Goal: Task Accomplishment & Management: Manage account settings

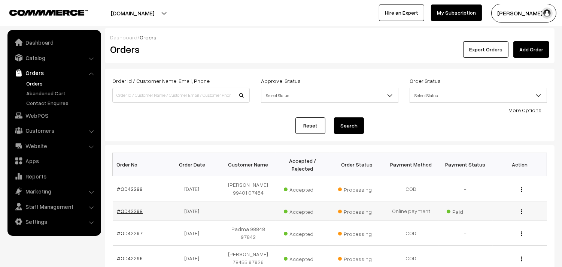
click at [126, 211] on link "#OD42298" at bounding box center [130, 211] width 26 height 6
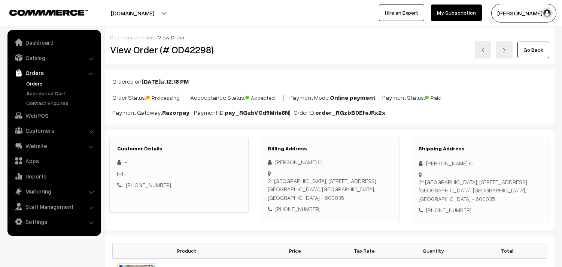
scroll to position [125, 0]
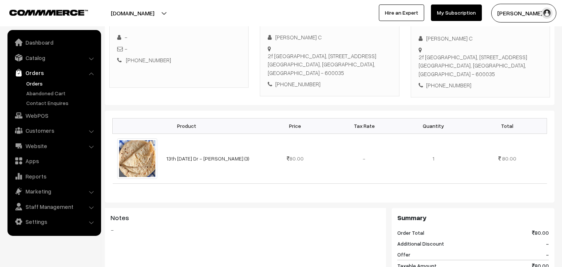
click at [29, 80] on link "Orders" at bounding box center [61, 83] width 74 height 8
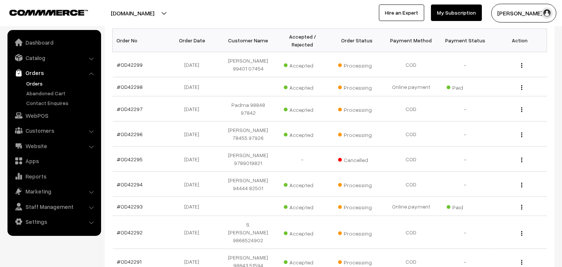
scroll to position [125, 0]
click at [42, 80] on link "Orders" at bounding box center [61, 83] width 74 height 8
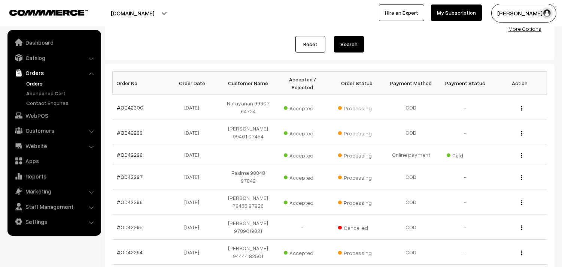
scroll to position [83, 0]
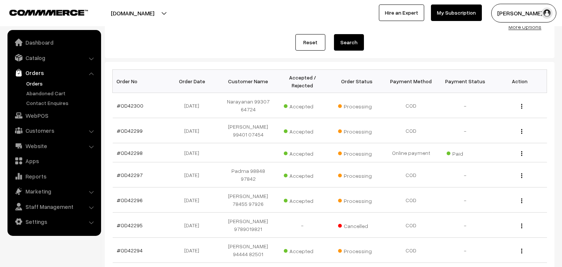
click at [45, 81] on link "Orders" at bounding box center [61, 83] width 74 height 8
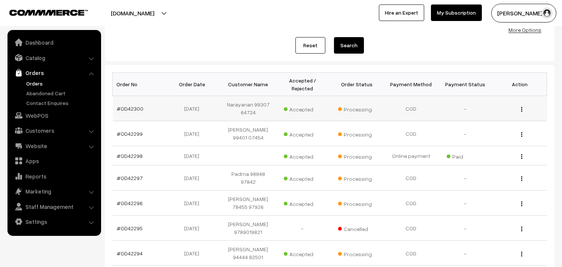
scroll to position [83, 0]
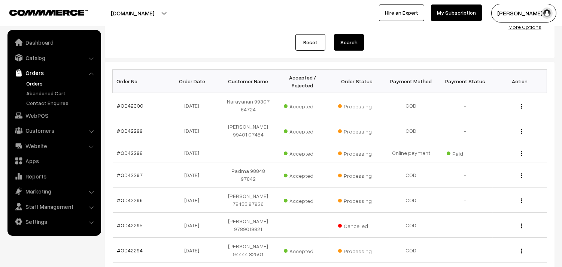
click at [33, 85] on link "Orders" at bounding box center [61, 83] width 74 height 8
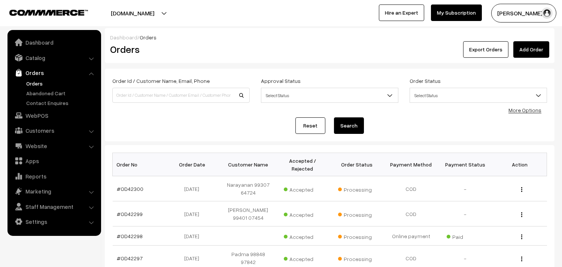
click at [33, 82] on link "Orders" at bounding box center [61, 83] width 74 height 8
click at [36, 57] on link "Catalog" at bounding box center [53, 57] width 89 height 13
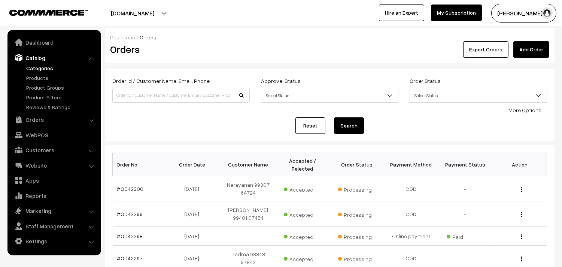
click at [35, 69] on link "Categories" at bounding box center [61, 68] width 74 height 8
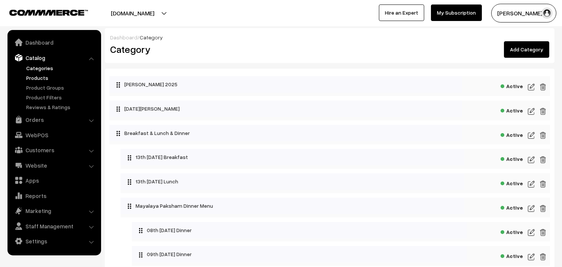
click at [37, 76] on link "Products" at bounding box center [61, 78] width 74 height 8
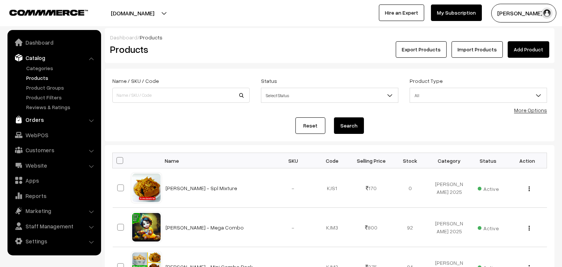
click at [33, 119] on link "Orders" at bounding box center [53, 119] width 89 height 13
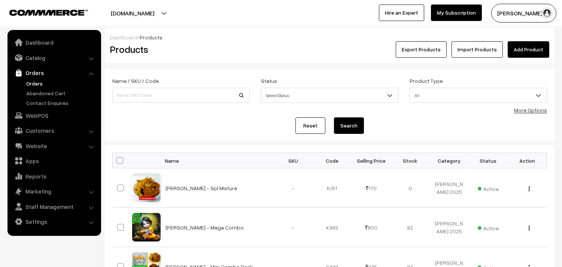
click at [38, 83] on link "Orders" at bounding box center [61, 83] width 74 height 8
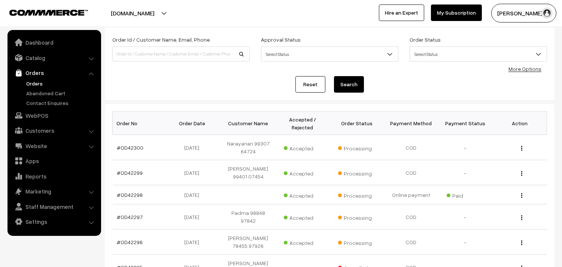
scroll to position [42, 0]
click at [35, 82] on link "Orders" at bounding box center [61, 83] width 74 height 8
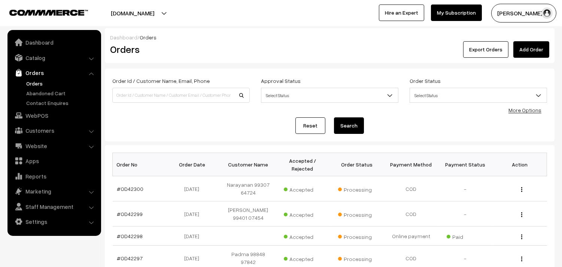
click at [36, 84] on link "Orders" at bounding box center [61, 83] width 74 height 8
click at [40, 83] on link "Orders" at bounding box center [61, 83] width 74 height 8
click at [39, 60] on link "Catalog" at bounding box center [53, 57] width 89 height 13
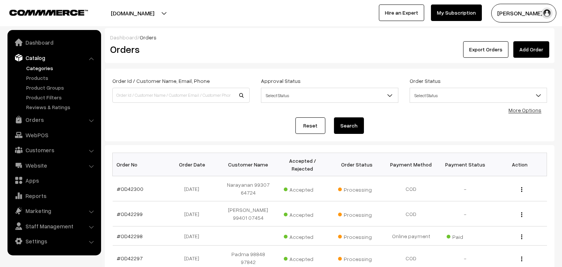
click at [43, 70] on link "Categories" at bounding box center [61, 68] width 74 height 8
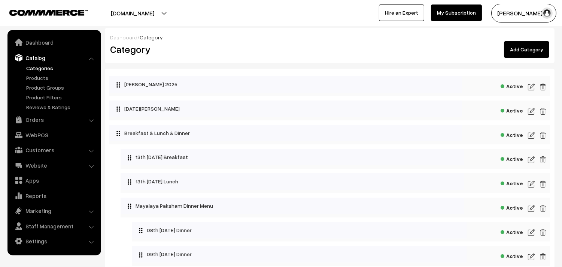
click at [532, 162] on img at bounding box center [531, 159] width 7 height 9
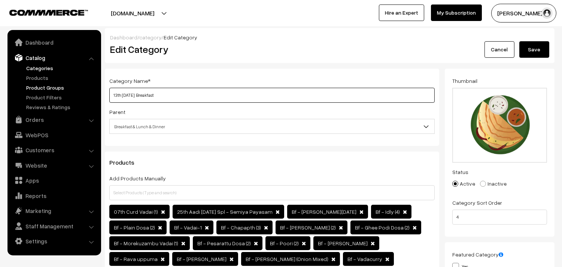
drag, startPoint x: 139, startPoint y: 95, endPoint x: 81, endPoint y: 88, distance: 58.1
click at [109, 94] on input "14th [DATE] Breakfast" at bounding box center [272, 95] width 326 height 15
type input "14th [DATE] Breakfast"
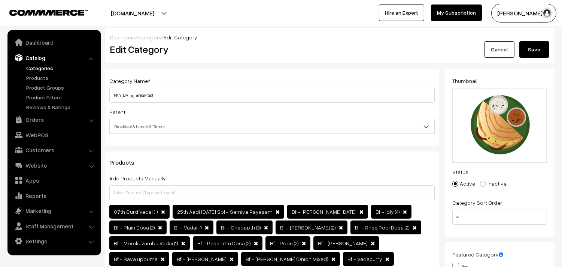
click at [529, 48] on button "Save" at bounding box center [535, 49] width 30 height 16
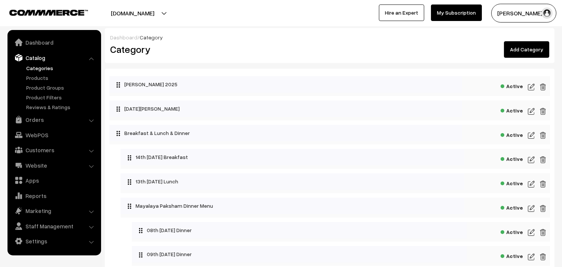
click at [532, 182] on img at bounding box center [531, 183] width 7 height 9
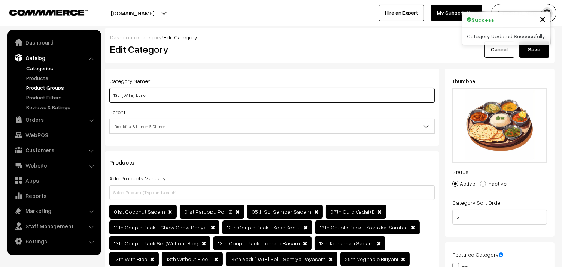
drag, startPoint x: 139, startPoint y: 94, endPoint x: 64, endPoint y: 85, distance: 75.5
paste input "4th Sun"
type input "14th [DATE] Lunch"
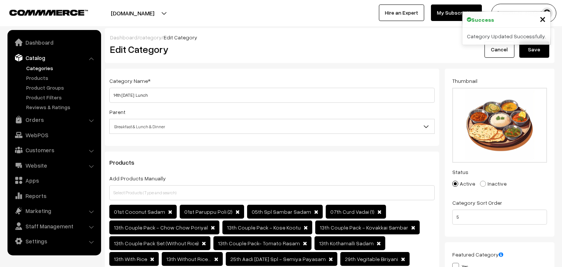
click at [541, 50] on button "Save" at bounding box center [535, 49] width 30 height 16
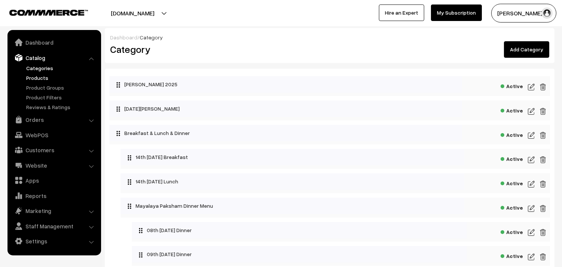
click at [48, 78] on link "Products" at bounding box center [61, 78] width 74 height 8
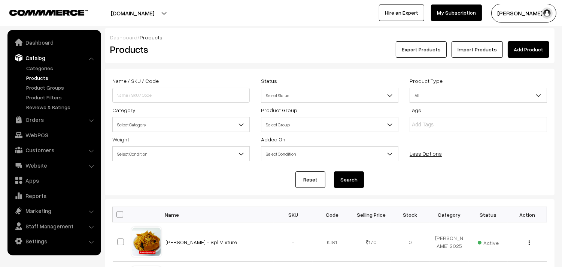
click at [132, 117] on span "Select Category" at bounding box center [181, 124] width 138 height 15
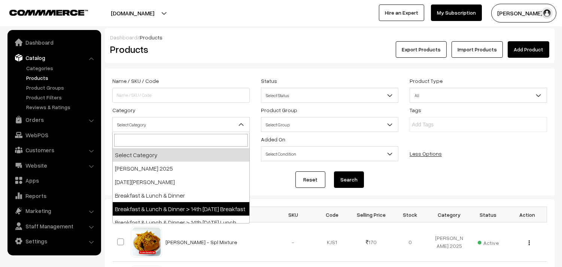
select select "91"
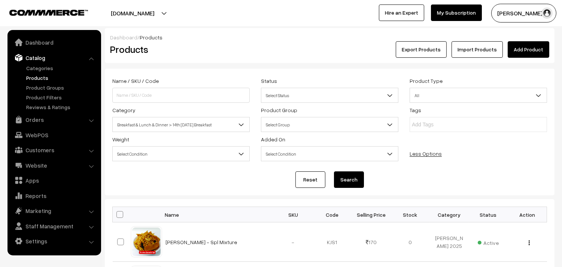
click at [357, 178] on button "Search" at bounding box center [349, 179] width 30 height 16
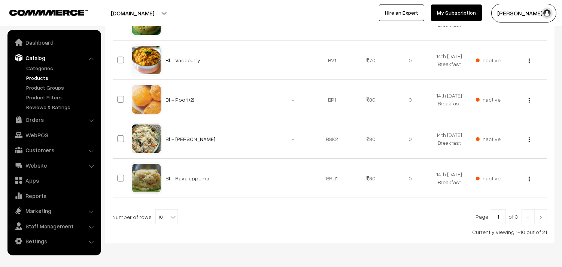
scroll to position [447, 0]
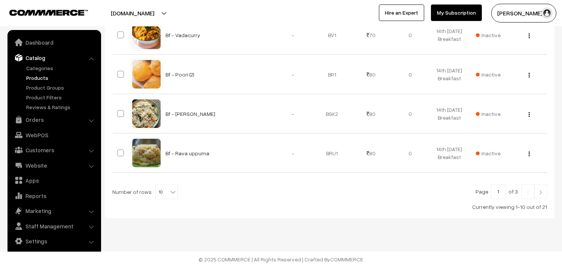
click at [165, 188] on span "10" at bounding box center [167, 191] width 22 height 15
click at [151, 160] on span "10 20 30 40 50 60 70 80 90 100" at bounding box center [162, 139] width 22 height 91
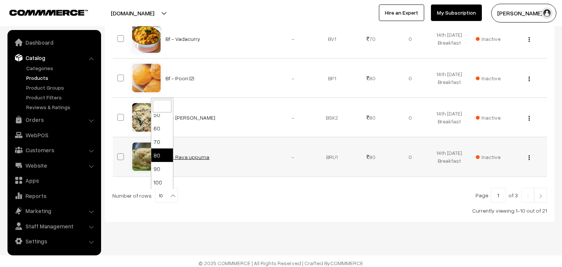
scroll to position [447, 0]
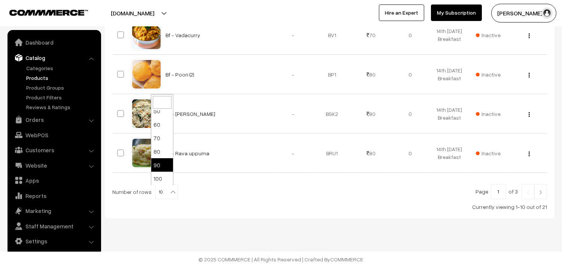
select select "100"
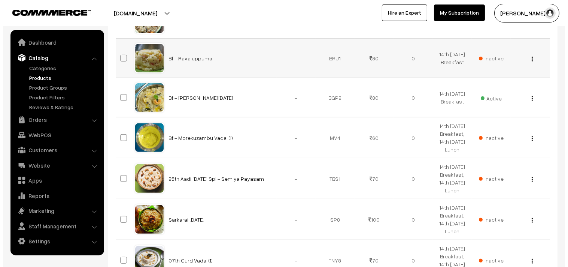
scroll to position [541, 0]
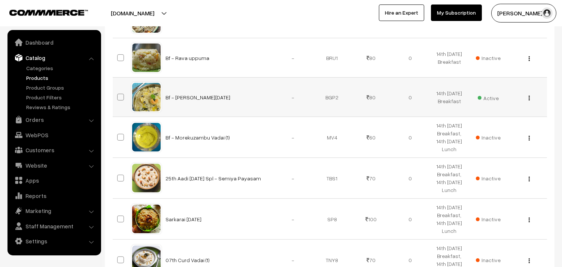
click at [489, 98] on span "Active" at bounding box center [488, 97] width 21 height 10
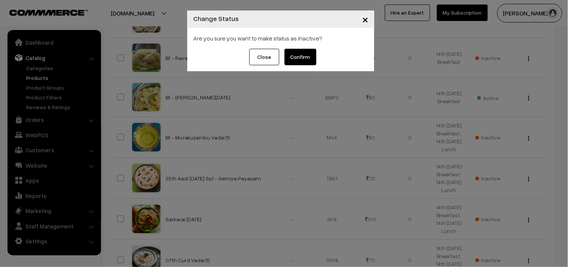
click at [297, 59] on button "Confirm" at bounding box center [301, 57] width 32 height 16
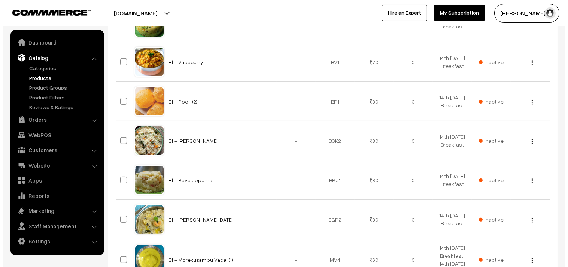
scroll to position [410, 0]
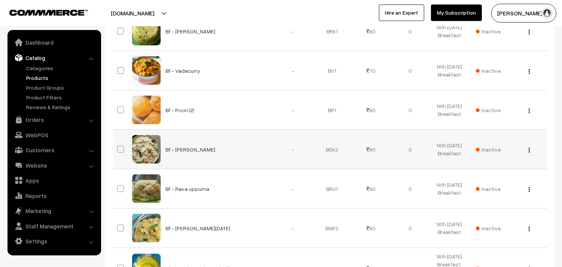
click at [490, 149] on span "Inactive" at bounding box center [488, 149] width 25 height 8
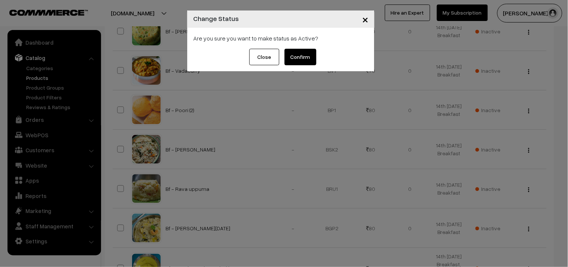
click at [300, 58] on button "Confirm" at bounding box center [301, 57] width 32 height 16
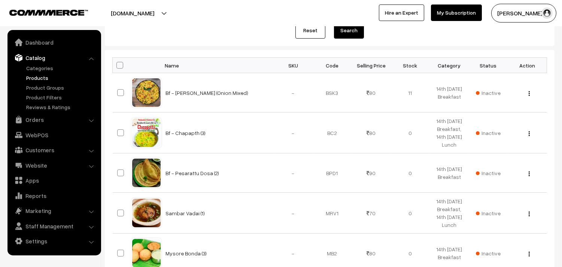
scroll to position [77, 0]
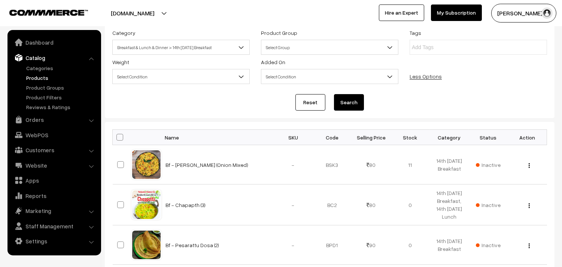
click at [121, 136] on span at bounding box center [120, 137] width 7 height 7
click at [118, 136] on input "checkbox" at bounding box center [115, 137] width 5 height 5
checkbox input "true"
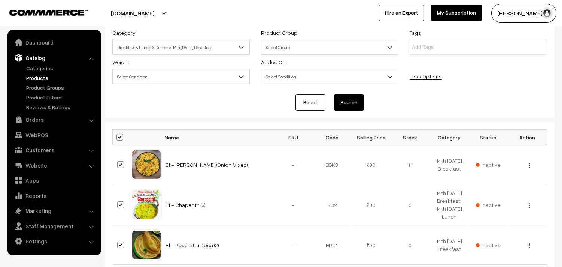
checkbox input "true"
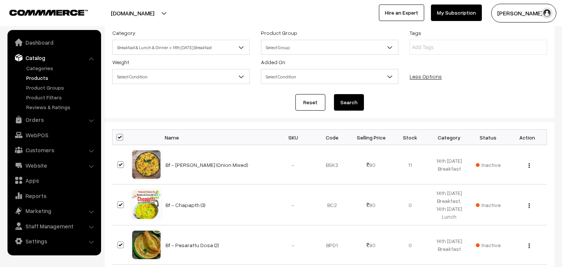
checkbox input "true"
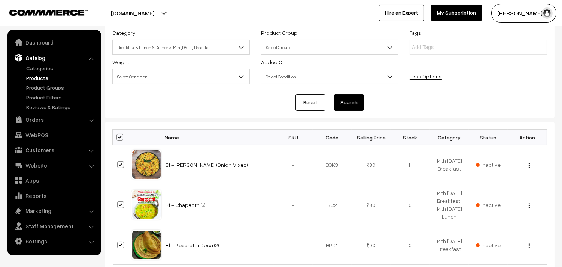
checkbox input "true"
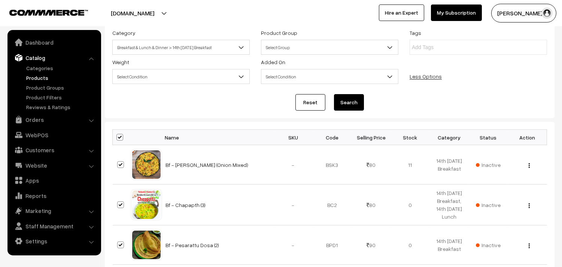
checkbox input "true"
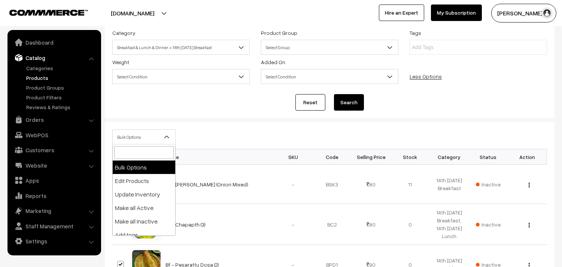
click at [126, 140] on span "Bulk Options" at bounding box center [144, 136] width 63 height 13
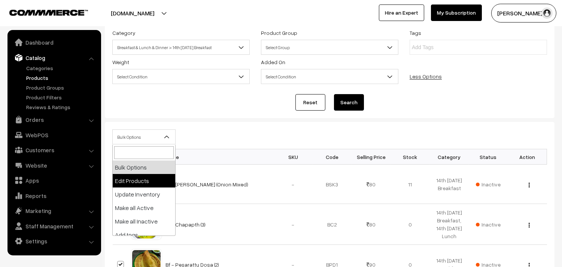
select select "editProduct"
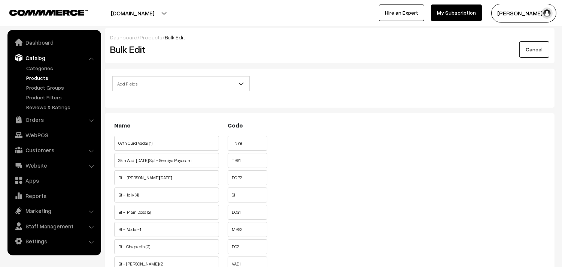
click at [157, 85] on span "Add Fields" at bounding box center [181, 83] width 137 height 13
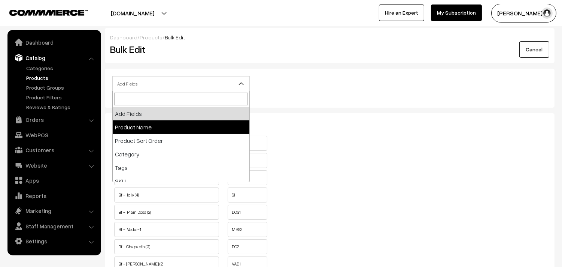
scroll to position [83, 0]
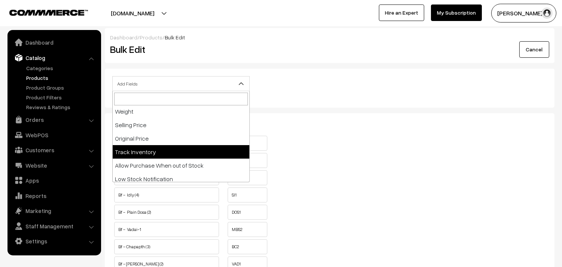
select select "allow-purchase"
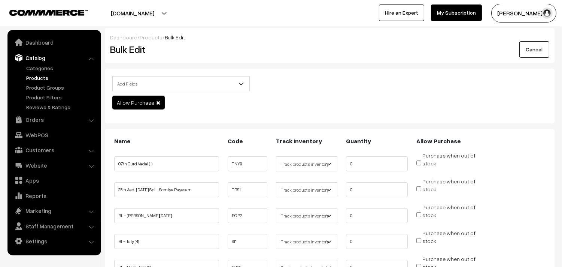
click at [140, 81] on span "Add Fields" at bounding box center [181, 83] width 137 height 13
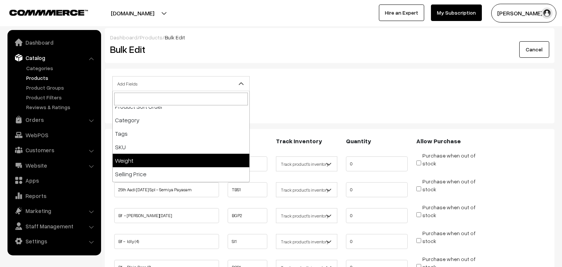
scroll to position [83, 0]
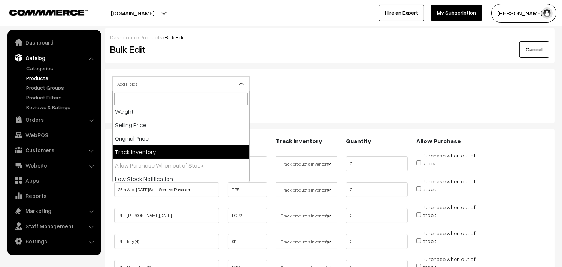
drag, startPoint x: 178, startPoint y: 166, endPoint x: 372, endPoint y: 86, distance: 210.0
click at [178, 166] on li "Allow Purchase When out of Stock" at bounding box center [181, 164] width 137 height 13
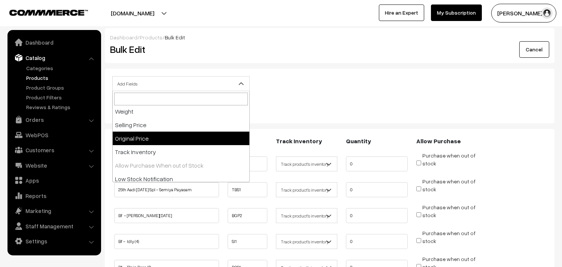
click at [380, 79] on div "Add Fields Product Name Product Sort Order Category Tags SKU Weight Selling Pri…" at bounding box center [330, 85] width 446 height 19
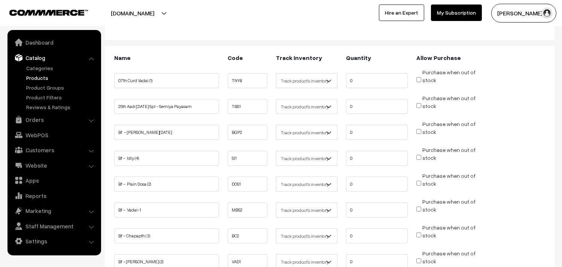
scroll to position [125, 0]
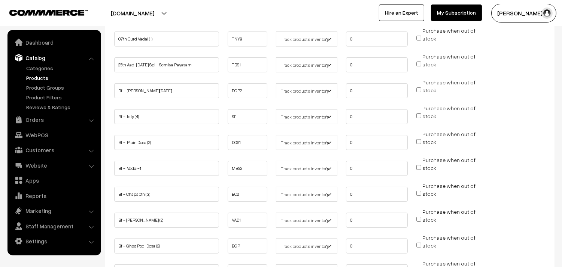
click at [418, 115] on input "Purchase when out of stock" at bounding box center [419, 115] width 5 height 5
checkbox input "true"
click at [421, 139] on input "Purchase when out of stock" at bounding box center [419, 141] width 5 height 5
checkbox input "true"
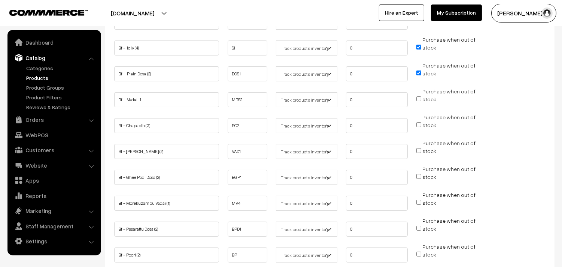
scroll to position [208, 0]
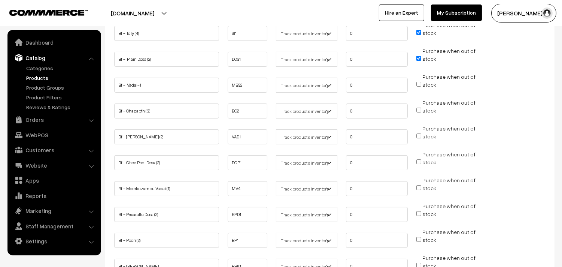
click at [418, 136] on input "Purchase when out of stock" at bounding box center [419, 135] width 5 height 5
checkbox input "true"
click at [418, 159] on input "Purchase when out of stock" at bounding box center [419, 161] width 5 height 5
checkbox input "true"
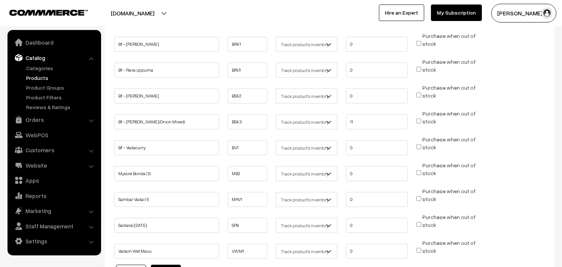
scroll to position [506, 0]
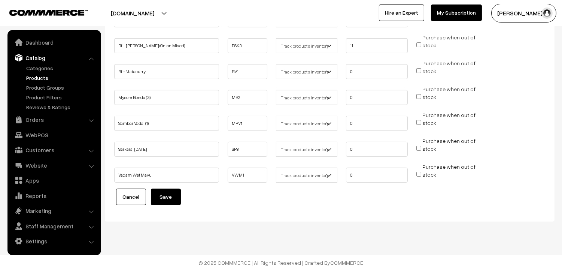
click at [167, 196] on button "Save" at bounding box center [166, 196] width 30 height 16
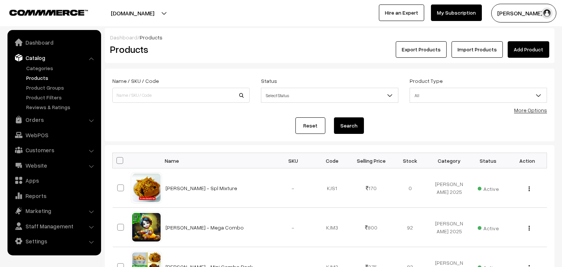
click at [526, 109] on link "More Options" at bounding box center [530, 110] width 33 height 6
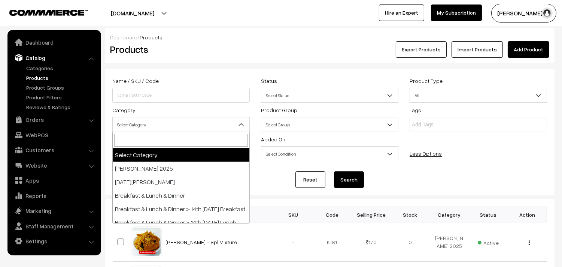
click at [150, 124] on span "Select Category" at bounding box center [181, 124] width 137 height 13
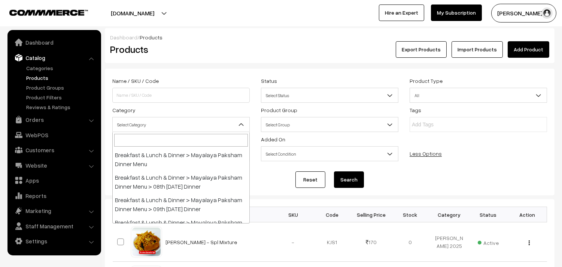
scroll to position [83, 0]
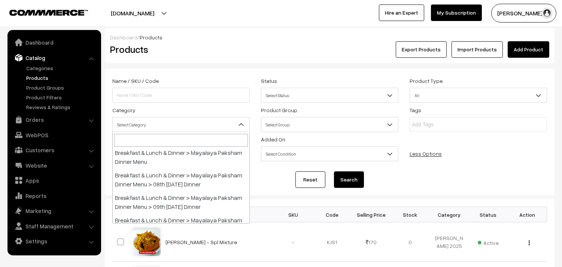
click at [200, 147] on span at bounding box center [181, 140] width 137 height 16
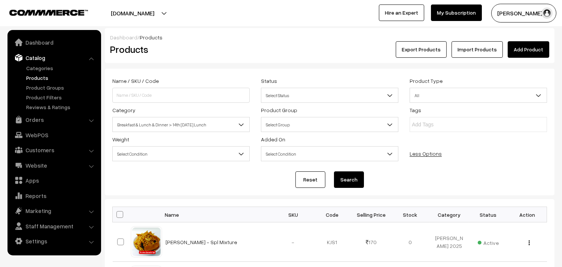
select select "95"
click at [343, 179] on button "Search" at bounding box center [349, 179] width 30 height 16
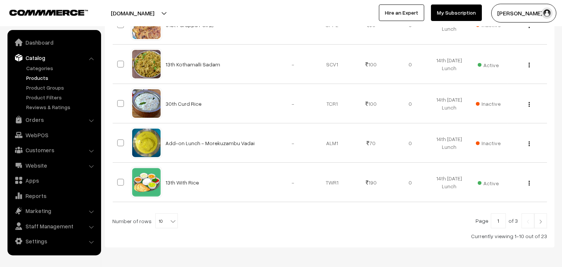
scroll to position [447, 0]
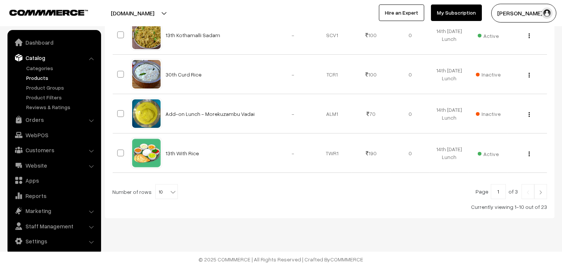
click at [169, 192] on b at bounding box center [172, 191] width 7 height 7
select select "70"
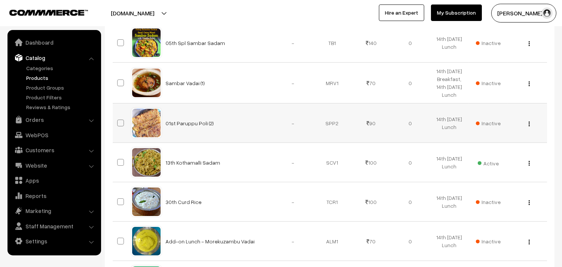
scroll to position [333, 0]
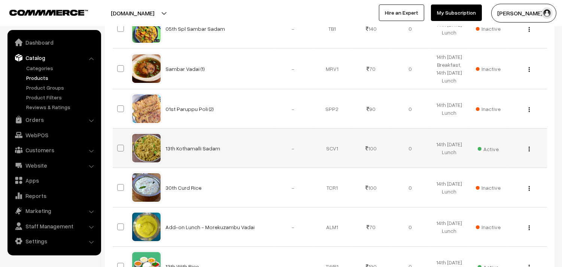
click at [529, 149] on button "button" at bounding box center [530, 149] width 2 height 6
click at [483, 176] on link "Edit" at bounding box center [496, 176] width 64 height 16
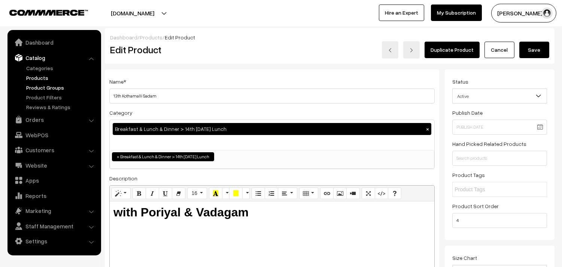
drag, startPoint x: 121, startPoint y: 92, endPoint x: 91, endPoint y: 91, distance: 29.6
drag, startPoint x: 121, startPoint y: 96, endPoint x: 142, endPoint y: 94, distance: 21.1
click at [142, 94] on input "14th Kothamalli Sadam" at bounding box center [272, 95] width 326 height 15
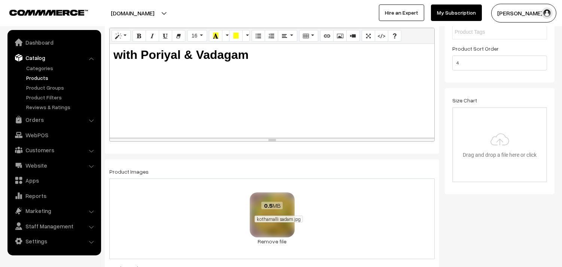
scroll to position [166, 0]
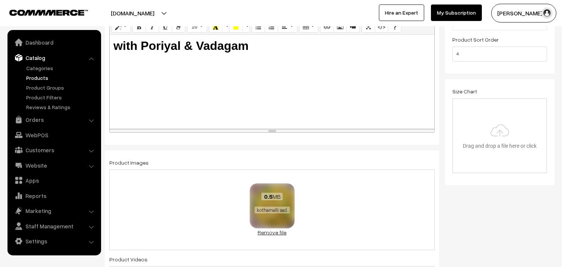
type input "14th Puliyodharai Sadam"
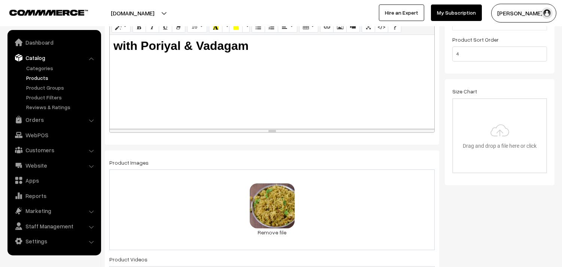
click at [269, 236] on link "Remove file" at bounding box center [272, 232] width 45 height 8
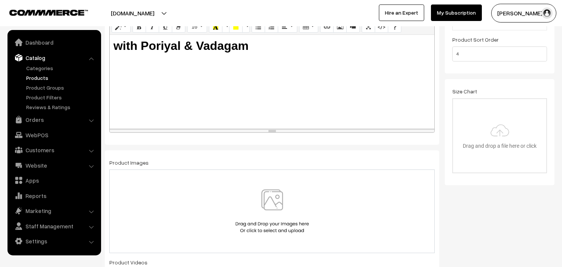
click at [272, 216] on img at bounding box center [272, 211] width 77 height 44
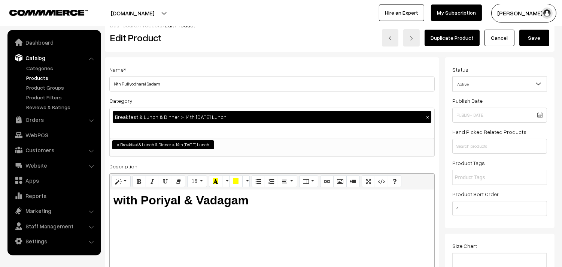
scroll to position [0, 0]
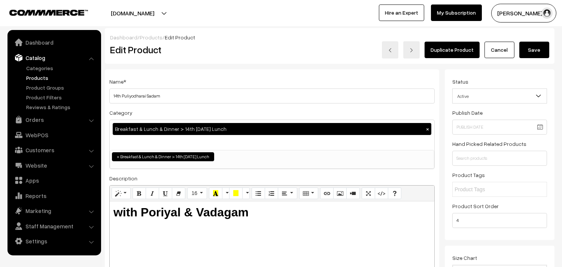
drag, startPoint x: 530, startPoint y: 51, endPoint x: 526, endPoint y: 51, distance: 4.1
click at [529, 51] on button "Save" at bounding box center [535, 50] width 30 height 16
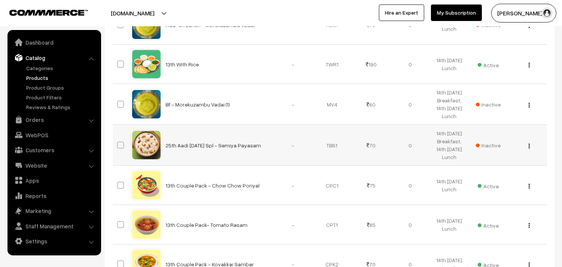
scroll to position [499, 0]
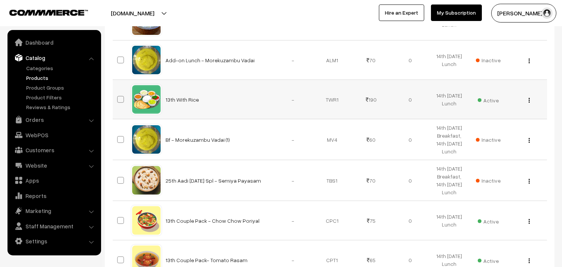
click at [529, 102] on img "button" at bounding box center [529, 100] width 1 height 5
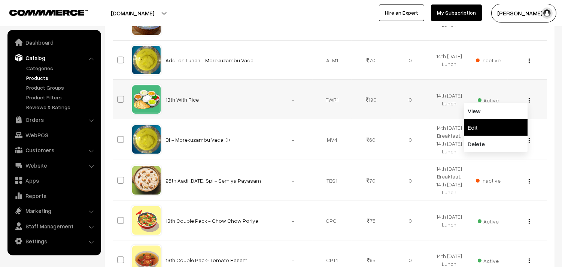
click at [494, 121] on link "Edit" at bounding box center [496, 127] width 64 height 16
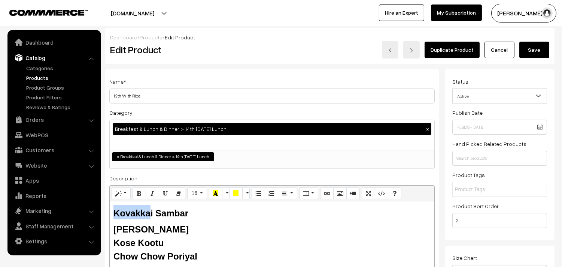
drag, startPoint x: 139, startPoint y: 211, endPoint x: 85, endPoint y: 186, distance: 60.0
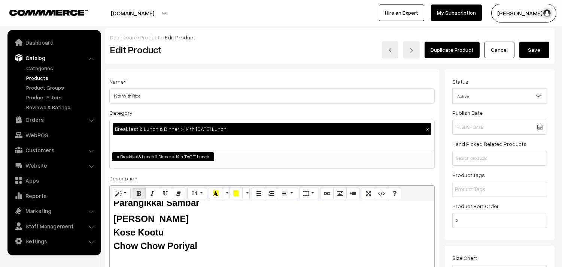
scroll to position [16, 0]
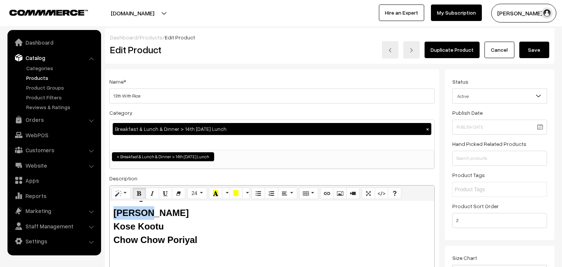
drag, startPoint x: 148, startPoint y: 213, endPoint x: 113, endPoint y: 203, distance: 36.6
click at [113, 210] on div "Parangikkai Sambar Tomato Rasam Kose Kootu Chow Chow Poriyal Rice Butter milk" at bounding box center [272, 248] width 325 height 94
click at [114, 212] on b "[PERSON_NAME]" at bounding box center [151, 213] width 75 height 10
drag, startPoint x: 138, startPoint y: 226, endPoint x: 123, endPoint y: 224, distance: 15.1
click at [123, 224] on b "Kose Kootu" at bounding box center [139, 226] width 51 height 10
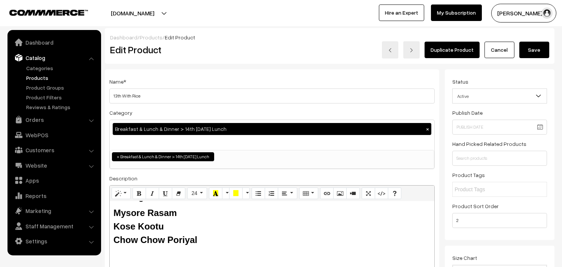
click at [121, 224] on b "Kose Kootu" at bounding box center [139, 226] width 51 height 10
drag, startPoint x: 165, startPoint y: 238, endPoint x: 112, endPoint y: 237, distance: 53.2
click at [112, 237] on div "Parangikkai Sambar Mysore Rasam Keerai Kootu Chow Chow Poriyal Rice Butter milk" at bounding box center [272, 248] width 325 height 94
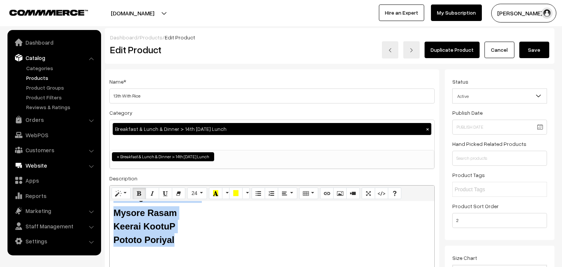
scroll to position [0, 0]
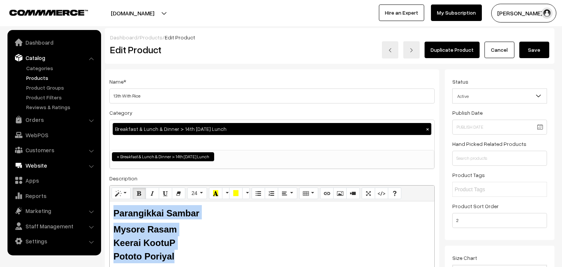
drag, startPoint x: 183, startPoint y: 251, endPoint x: 83, endPoint y: 171, distance: 127.9
copy div "Parangikkai Sambar Mysore Rasam Keerai KootuP Pototo Poriyal"
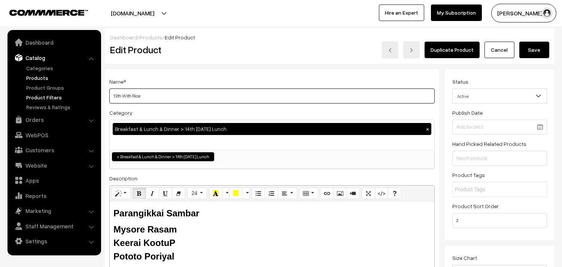
drag, startPoint x: 121, startPoint y: 98, endPoint x: 88, endPoint y: 98, distance: 33.0
type input "14th With Rice"
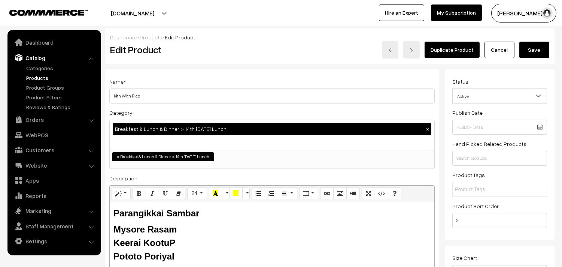
click at [536, 48] on button "Save" at bounding box center [535, 50] width 30 height 16
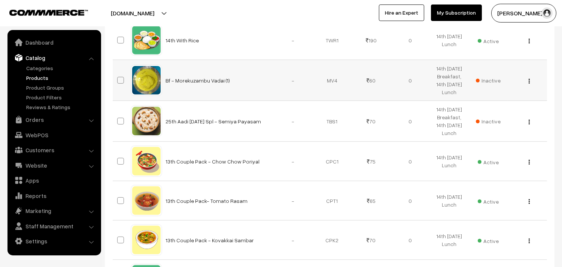
scroll to position [583, 0]
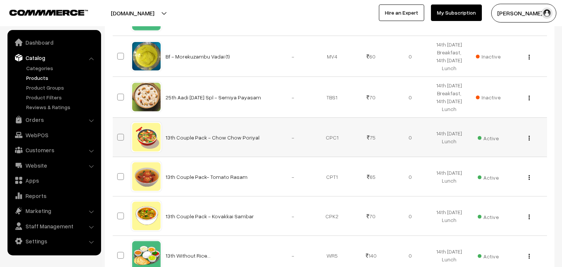
click at [529, 139] on img "button" at bounding box center [529, 138] width 1 height 5
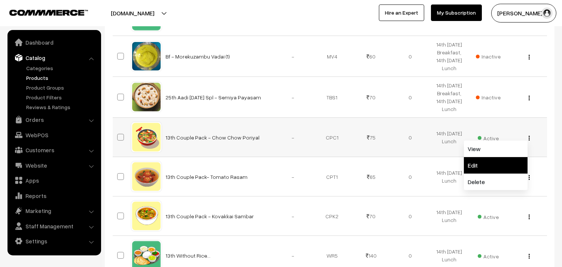
click at [493, 163] on link "Edit" at bounding box center [496, 165] width 64 height 16
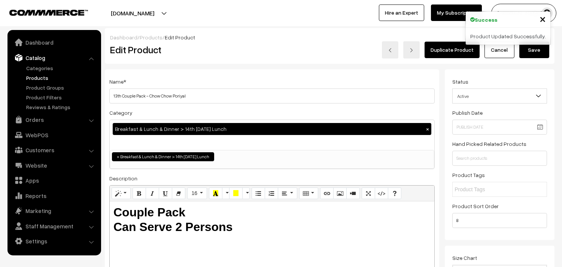
drag, startPoint x: 122, startPoint y: 97, endPoint x: 101, endPoint y: 97, distance: 20.6
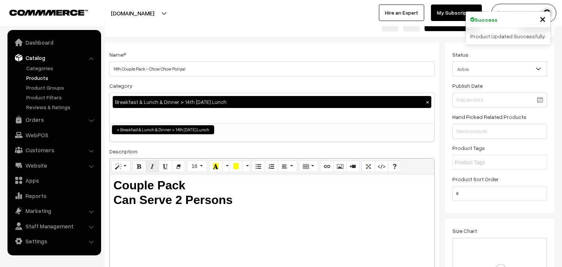
scroll to position [42, 0]
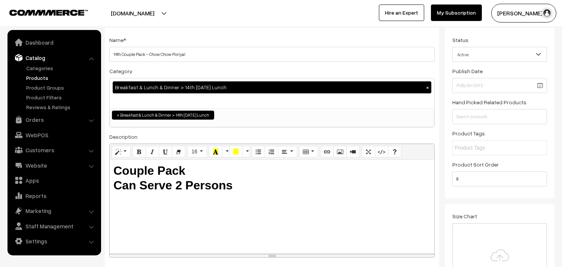
drag, startPoint x: 151, startPoint y: 55, endPoint x: 346, endPoint y: 74, distance: 196.2
click at [346, 74] on div "Name * 14th Couple Pack - Chow Chow Poriyal Category Breakfast & Lunch & Dinner…" at bounding box center [272, 149] width 335 height 242
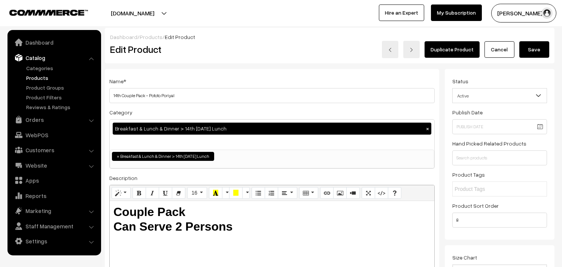
scroll to position [0, 0]
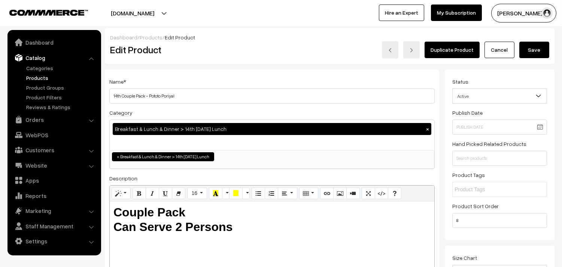
type input "14th Couple Pack - Pototo Poriyal"
click at [529, 50] on button "Save" at bounding box center [535, 50] width 30 height 16
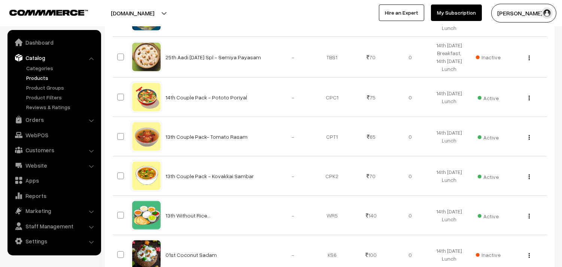
scroll to position [624, 0]
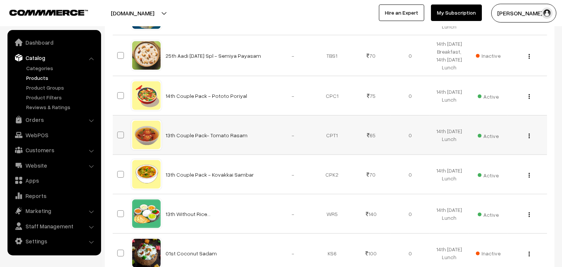
click at [528, 136] on div "View Edit Delete" at bounding box center [528, 135] width 30 height 8
click at [530, 137] on img "button" at bounding box center [529, 135] width 1 height 5
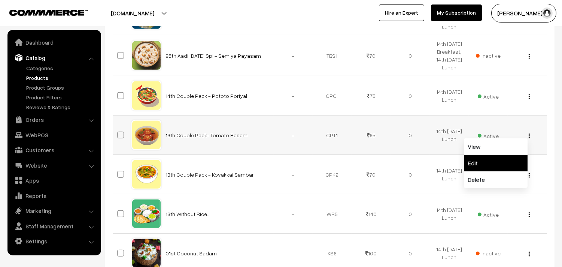
click at [487, 162] on link "Edit" at bounding box center [496, 163] width 64 height 16
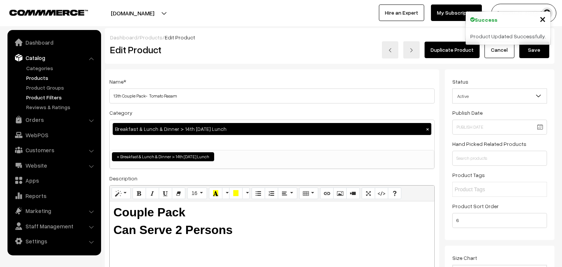
drag, startPoint x: 120, startPoint y: 96, endPoint x: 98, endPoint y: 97, distance: 22.5
drag, startPoint x: 150, startPoint y: 96, endPoint x: 272, endPoint y: 103, distance: 121.6
click at [272, 103] on div "Name * 14th Couple Pack- Tomato Rasam Category Breakfast & Lunch & Dinner > 14t…" at bounding box center [272, 190] width 335 height 242
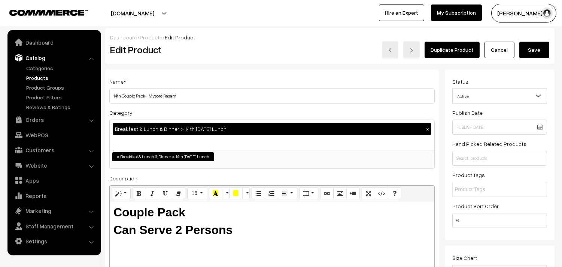
type input "14th Couple Pack- Mysore Rasam"
click at [538, 57] on button "Save" at bounding box center [535, 50] width 30 height 16
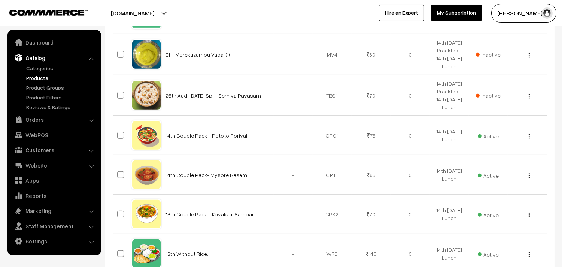
scroll to position [624, 0]
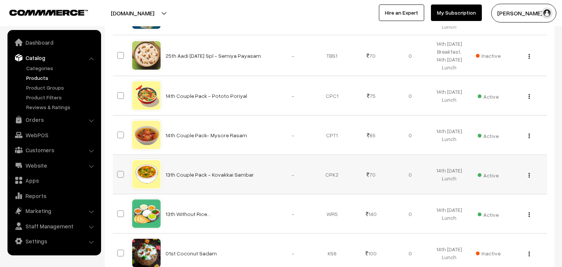
click at [528, 174] on div "View Edit Delete" at bounding box center [528, 174] width 30 height 8
click at [527, 174] on div "View Edit Delete" at bounding box center [528, 174] width 30 height 8
click at [527, 177] on div "View Edit Delete" at bounding box center [528, 174] width 30 height 8
click at [530, 177] on button "button" at bounding box center [530, 175] width 2 height 6
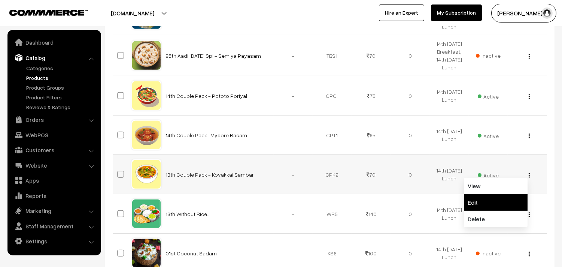
click at [497, 202] on link "Edit" at bounding box center [496, 202] width 64 height 16
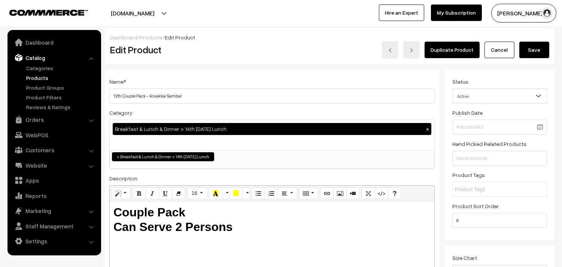
click at [148, 93] on h3 "Adjust Quantity" at bounding box center [138, 103] width 67 height 25
click at [152, 97] on h3 "Adjust Quantity" at bounding box center [138, 103] width 67 height 25
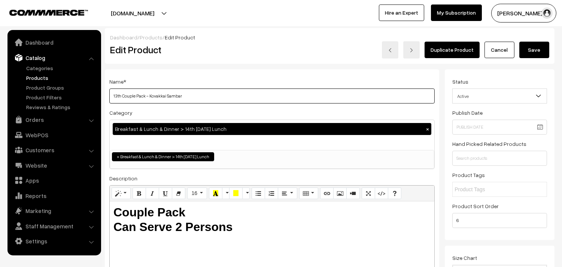
click at [181, 93] on input "13th Couple Pack - Kovakkai Sambar" at bounding box center [272, 95] width 326 height 15
click at [210, 97] on input "13th Couple Pack - Kovakkai Sambar" at bounding box center [272, 95] width 326 height 15
drag, startPoint x: 167, startPoint y: 96, endPoint x: 150, endPoint y: 94, distance: 16.9
click at [150, 94] on input "13th Couple Pack - Kovakkai Sambar" at bounding box center [272, 95] width 326 height 15
drag, startPoint x: 117, startPoint y: 94, endPoint x: 111, endPoint y: 96, distance: 6.3
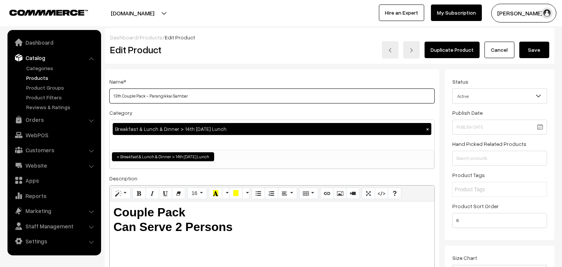
click at [111, 96] on input "13th Couple Pack - Parangikkai Sambar" at bounding box center [272, 95] width 326 height 15
type input "14th Couple Pack - Parangikkai Sambar"
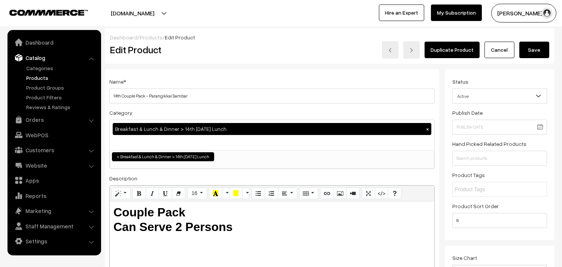
click at [531, 54] on button "Save" at bounding box center [535, 50] width 30 height 16
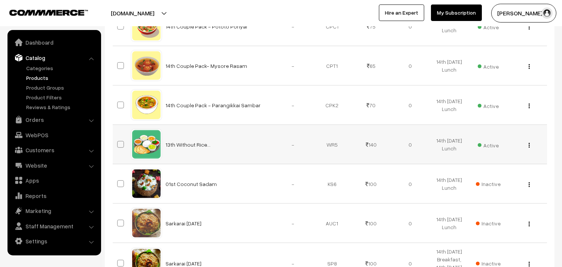
scroll to position [749, 0]
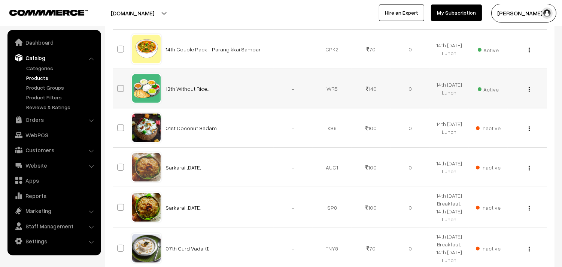
click at [530, 91] on img "button" at bounding box center [529, 89] width 1 height 5
drag, startPoint x: 477, startPoint y: 118, endPoint x: 466, endPoint y: 119, distance: 10.5
click at [476, 118] on link "Edit" at bounding box center [496, 116] width 64 height 16
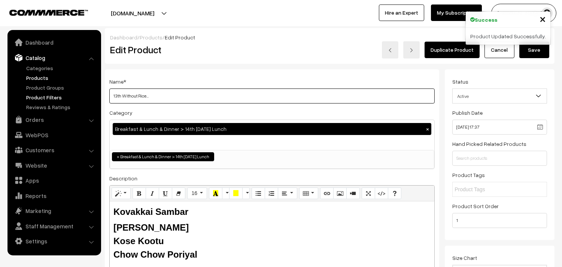
drag, startPoint x: 123, startPoint y: 97, endPoint x: 94, endPoint y: 98, distance: 28.9
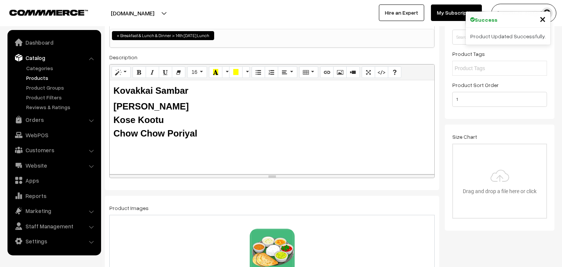
scroll to position [125, 0]
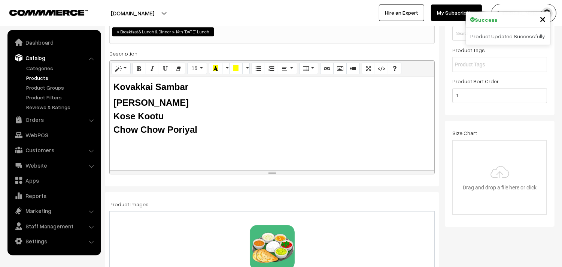
type input "14th Without Rice..."
drag, startPoint x: 223, startPoint y: 139, endPoint x: 143, endPoint y: 94, distance: 91.8
paste div
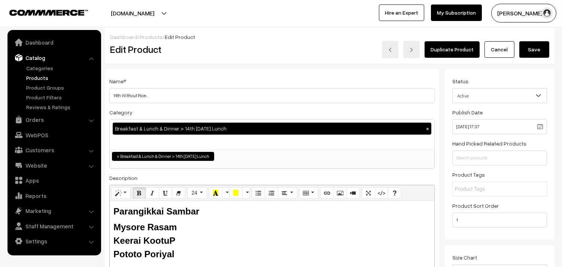
scroll to position [0, 0]
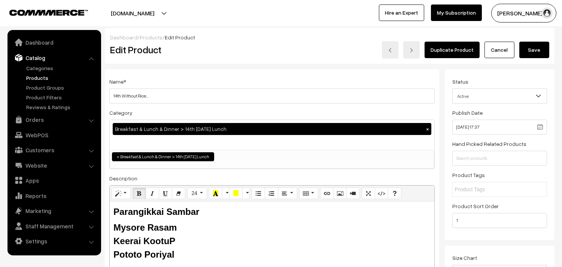
click at [535, 49] on button "Save" at bounding box center [535, 50] width 30 height 16
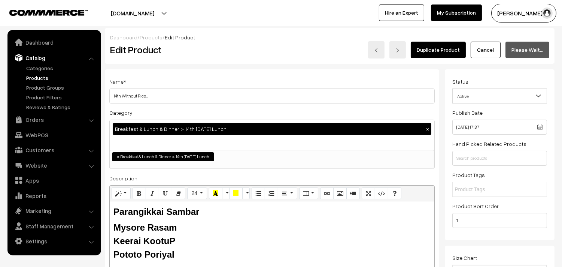
scroll to position [31, 0]
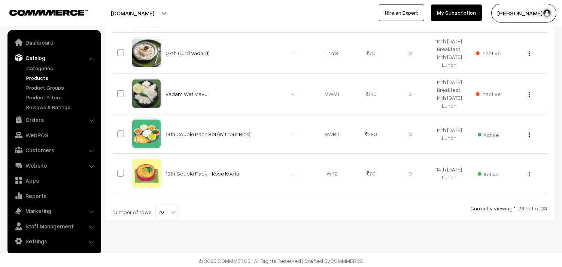
scroll to position [947, 0]
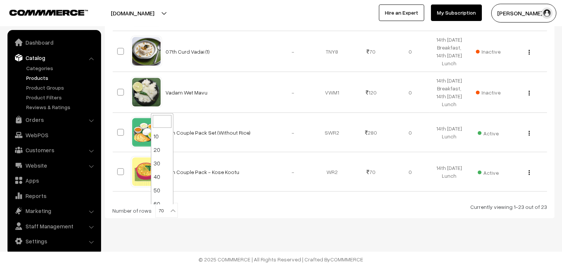
click at [169, 210] on b at bounding box center [172, 210] width 7 height 7
select select "100"
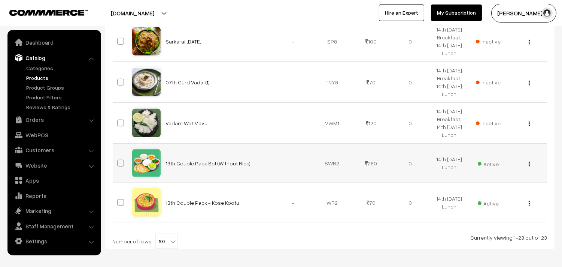
scroll to position [916, 0]
click at [530, 164] on button "button" at bounding box center [530, 163] width 2 height 6
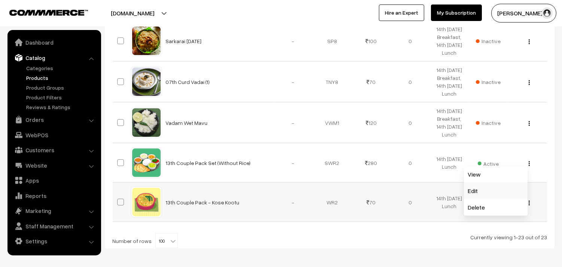
click at [490, 189] on link "Edit" at bounding box center [496, 190] width 64 height 16
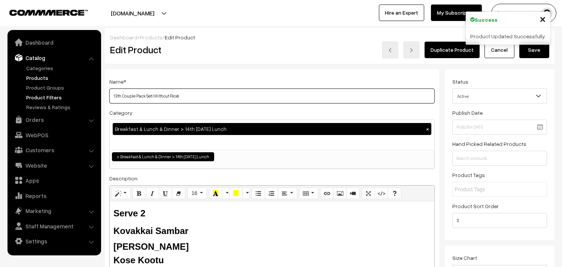
drag, startPoint x: 123, startPoint y: 95, endPoint x: 90, endPoint y: 96, distance: 32.6
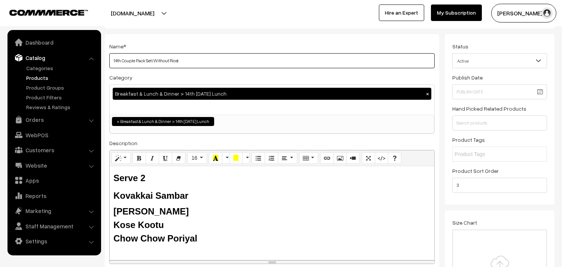
scroll to position [83, 0]
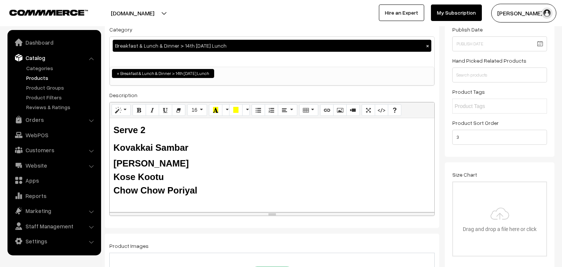
type input "14th Couple Pack Set (Without Rice)"
drag, startPoint x: 200, startPoint y: 185, endPoint x: 102, endPoint y: 148, distance: 105.8
paste div
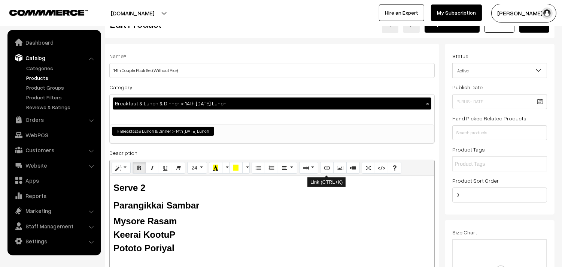
scroll to position [0, 0]
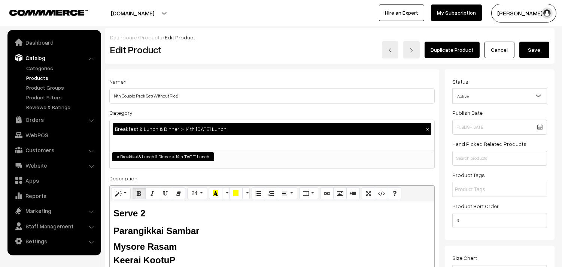
click at [538, 47] on button "Save" at bounding box center [535, 50] width 30 height 16
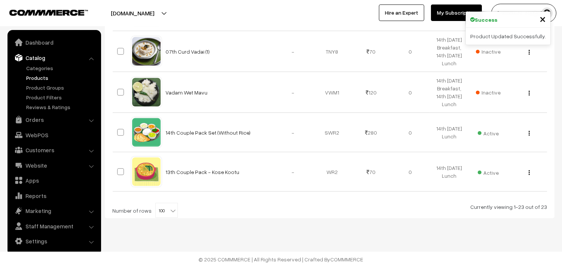
scroll to position [947, 0]
click at [528, 172] on div "View Edit Delete" at bounding box center [528, 172] width 30 height 8
drag, startPoint x: 528, startPoint y: 172, endPoint x: 523, endPoint y: 176, distance: 6.6
click at [529, 171] on div "View Edit Delete" at bounding box center [528, 172] width 30 height 8
click at [529, 173] on img "button" at bounding box center [529, 172] width 1 height 5
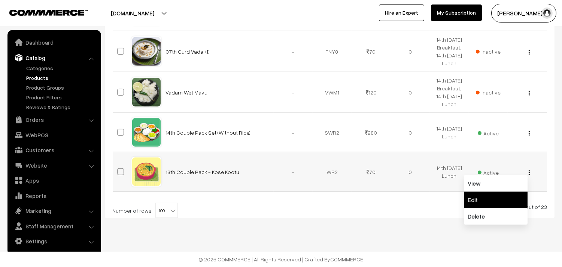
click at [499, 197] on link "Edit" at bounding box center [496, 199] width 64 height 16
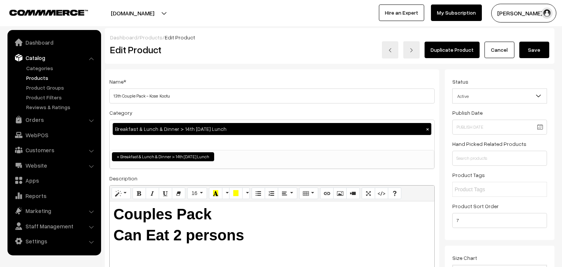
drag, startPoint x: 122, startPoint y: 97, endPoint x: 105, endPoint y: 97, distance: 16.9
click at [105, 97] on div "Name * 13th Couple Pack - Kose Kootu Category Breakfast & Lunch & Dinner > 14th…" at bounding box center [272, 190] width 335 height 242
drag, startPoint x: 148, startPoint y: 95, endPoint x: 199, endPoint y: 92, distance: 50.7
click at [202, 99] on input "14th Couple Pack - Kose Kootu" at bounding box center [272, 95] width 326 height 15
type input "14th Couple Pack - Keerai Kootu"
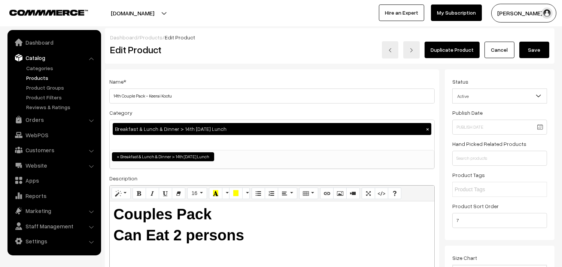
click at [536, 59] on div "Dashboard / Products / Edit Product Edit Product Duplicate Product Cancel Save" at bounding box center [330, 46] width 450 height 36
click at [535, 58] on button "Save" at bounding box center [535, 50] width 30 height 16
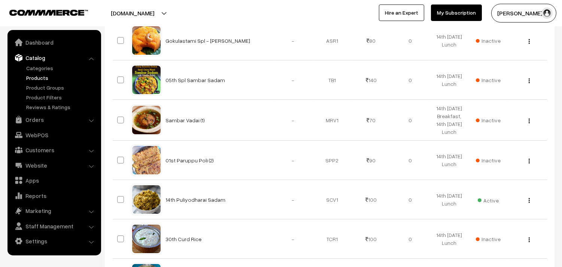
scroll to position [31, 0]
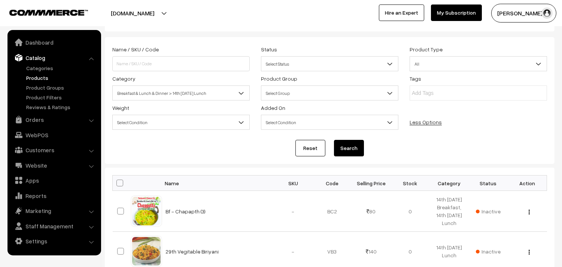
click at [119, 182] on span at bounding box center [120, 182] width 7 height 7
click at [118, 182] on input "checkbox" at bounding box center [115, 182] width 5 height 5
checkbox input "true"
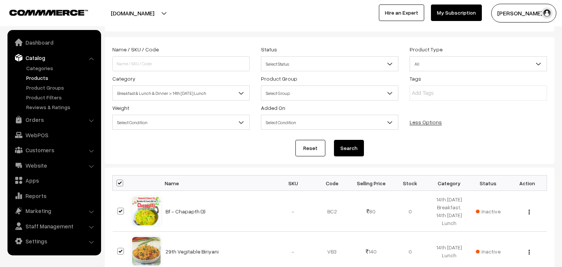
checkbox input "true"
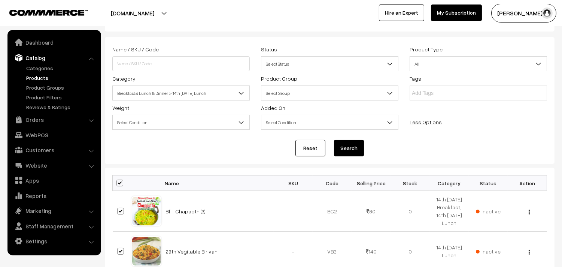
checkbox input "true"
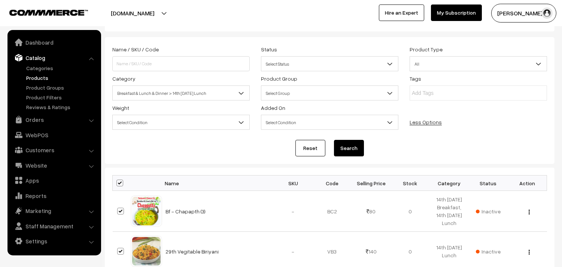
checkbox input "true"
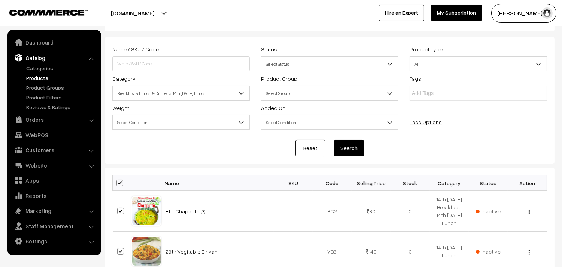
checkbox input "true"
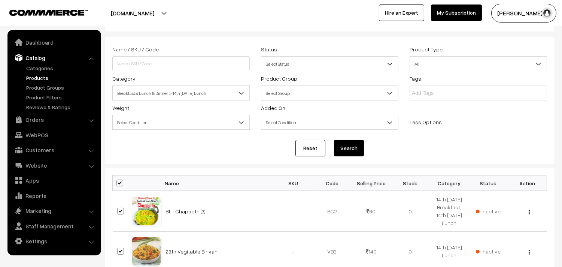
checkbox input "true"
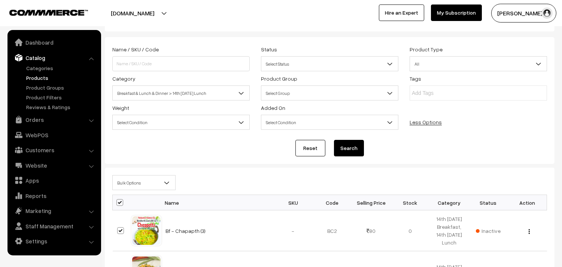
click at [128, 182] on span "Bulk Options" at bounding box center [144, 182] width 63 height 13
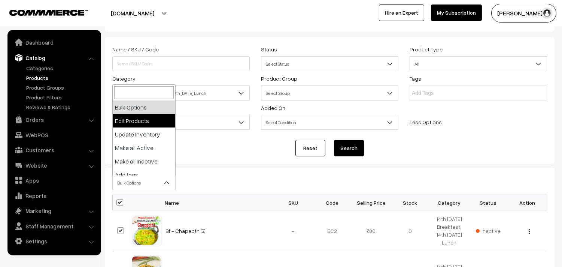
select select "editProduct"
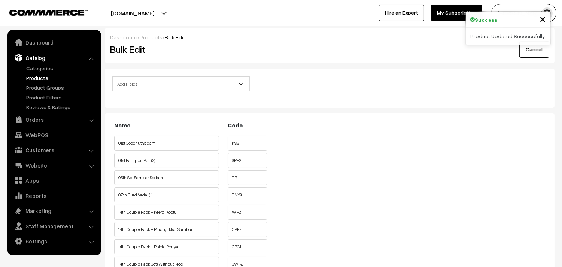
click at [175, 82] on span "Add Fields" at bounding box center [181, 83] width 137 height 13
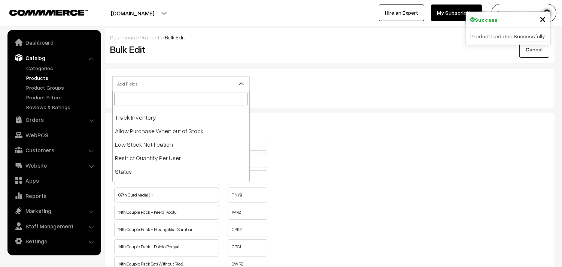
scroll to position [125, 0]
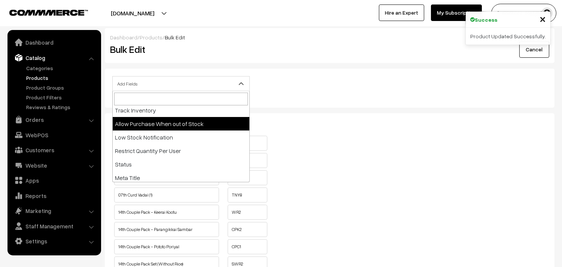
select select "allow-purchase"
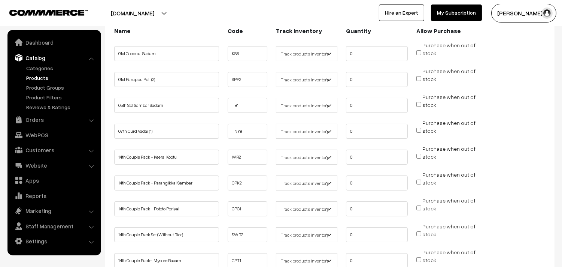
scroll to position [125, 0]
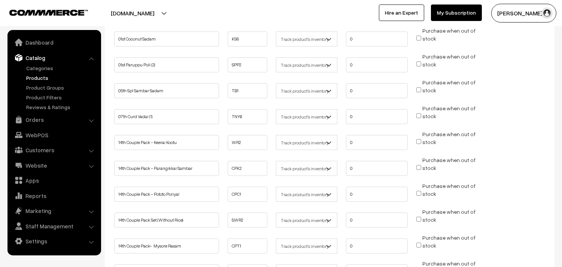
click at [418, 139] on input "Purchase when out of stock" at bounding box center [419, 141] width 5 height 5
checkbox input "true"
click at [418, 166] on input "Purchase when out of stock" at bounding box center [419, 167] width 5 height 5
checkbox input "true"
click at [420, 191] on input "Purchase when out of stock" at bounding box center [419, 193] width 5 height 5
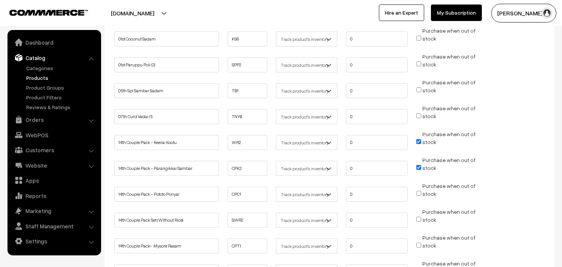
checkbox input "true"
click at [420, 217] on input "Purchase when out of stock" at bounding box center [419, 219] width 5 height 5
checkbox input "true"
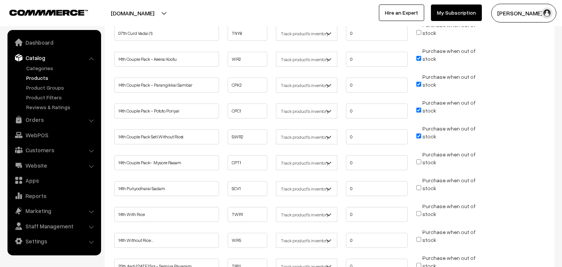
click at [421, 161] on input "Purchase when out of stock" at bounding box center [419, 161] width 5 height 5
checkbox input "true"
click at [418, 185] on input "Purchase when out of stock" at bounding box center [419, 187] width 5 height 5
checkbox input "true"
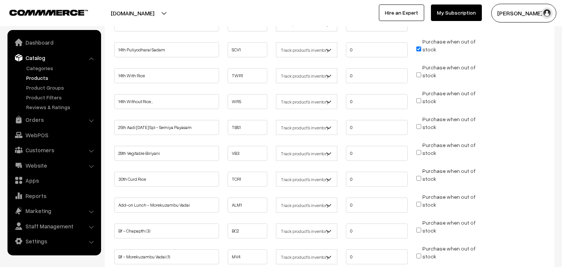
scroll to position [333, 0]
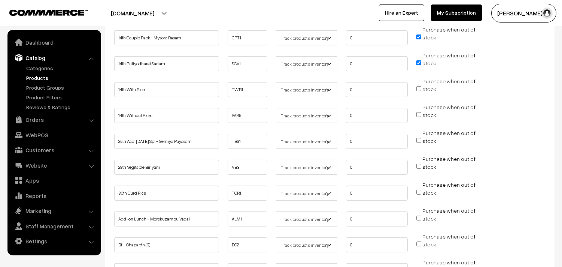
click at [421, 88] on span "Purchase when out of stock" at bounding box center [446, 88] width 59 height 7
click at [419, 112] on input "Purchase when out of stock" at bounding box center [419, 114] width 5 height 5
checkbox input "true"
click at [419, 87] on input "Purchase when out of stock" at bounding box center [419, 88] width 5 height 5
checkbox input "true"
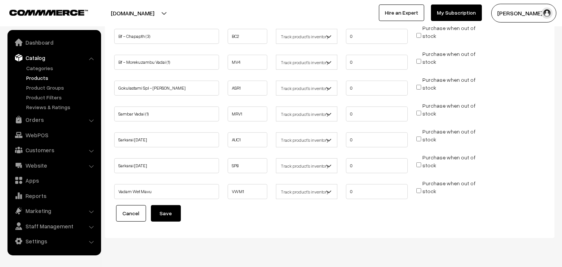
scroll to position [557, 0]
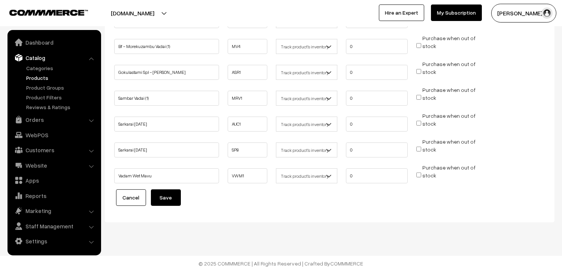
click at [178, 193] on button "Save" at bounding box center [166, 197] width 30 height 16
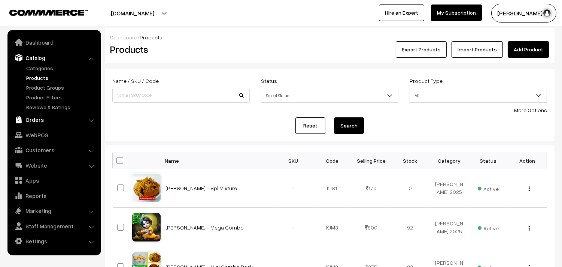
click at [37, 116] on link "Orders" at bounding box center [53, 119] width 89 height 13
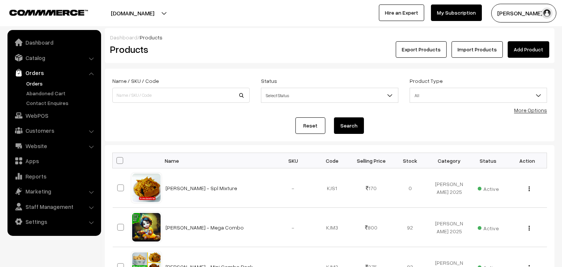
click at [39, 83] on link "Orders" at bounding box center [61, 83] width 74 height 8
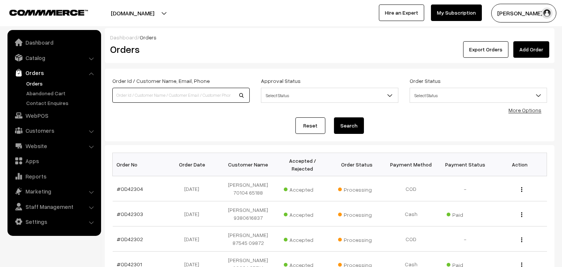
click at [167, 98] on input at bounding box center [181, 95] width 138 height 15
type input "semiy"
click at [334, 117] on button "Search" at bounding box center [349, 125] width 30 height 16
click at [43, 61] on link "Catalog" at bounding box center [53, 57] width 89 height 13
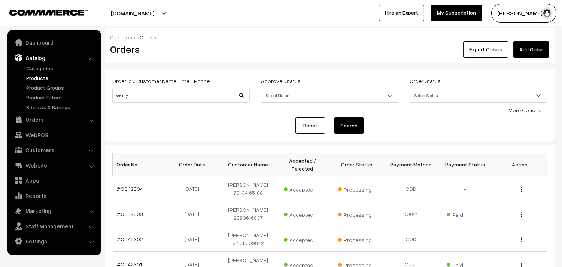
click at [40, 76] on link "Products" at bounding box center [61, 78] width 74 height 8
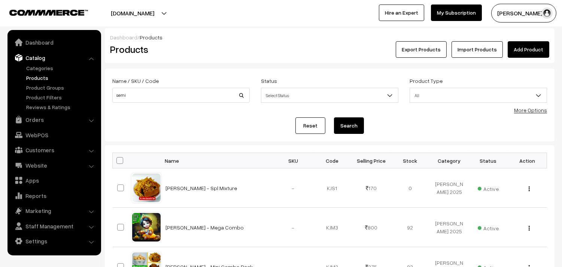
type input "semi"
click at [334, 117] on button "Search" at bounding box center [349, 125] width 30 height 16
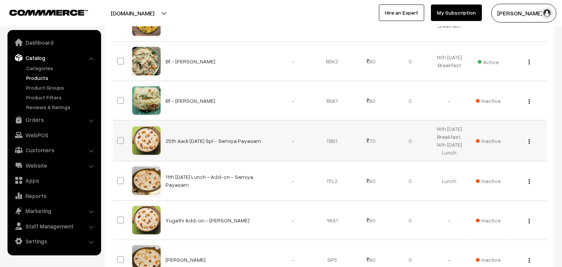
scroll to position [166, 0]
click at [530, 62] on button "button" at bounding box center [530, 61] width 2 height 6
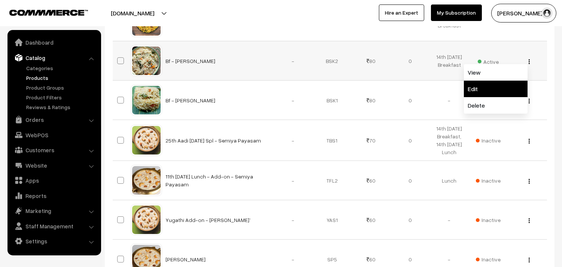
drag, startPoint x: 496, startPoint y: 85, endPoint x: 492, endPoint y: 85, distance: 4.5
click at [496, 85] on link "Edit" at bounding box center [496, 89] width 64 height 16
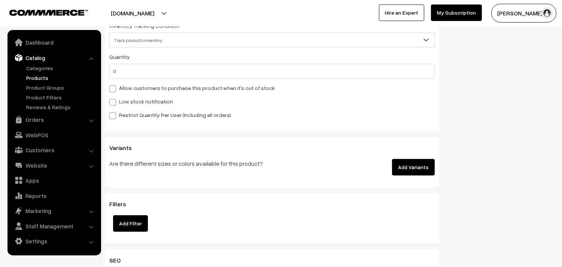
click at [151, 87] on label "Allow customers to purchase this product when it's out of stock" at bounding box center [192, 88] width 166 height 8
click at [114, 87] on input "Allow customers to purchase this product when it's out of stock" at bounding box center [111, 87] width 5 height 5
checkbox input "true"
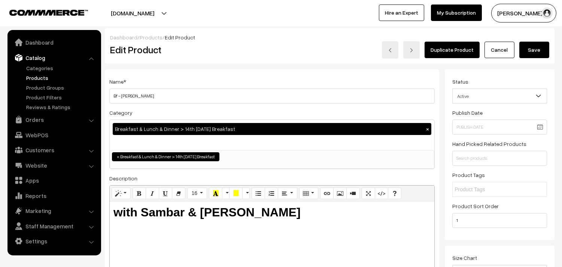
click at [541, 47] on button "Save" at bounding box center [535, 50] width 30 height 16
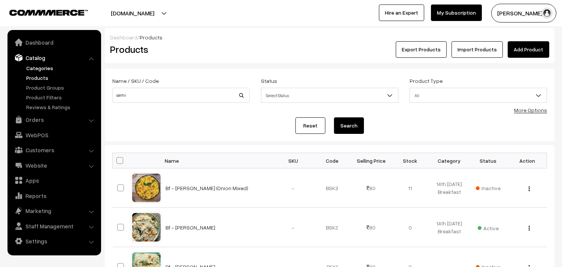
click at [40, 71] on link "Categories" at bounding box center [61, 68] width 74 height 8
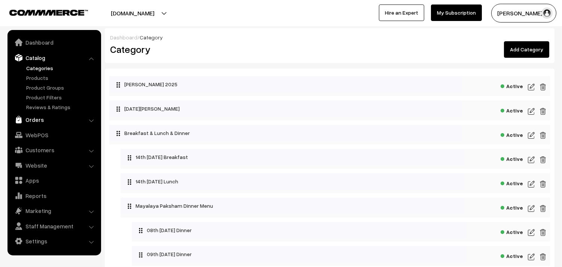
click at [31, 122] on link "Orders" at bounding box center [53, 119] width 89 height 13
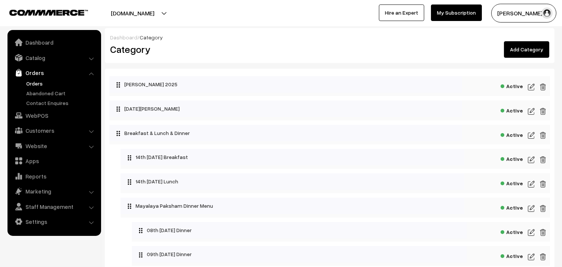
click at [32, 83] on link "Orders" at bounding box center [61, 83] width 74 height 8
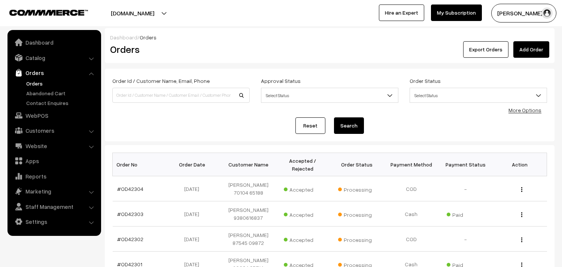
scroll to position [83, 0]
